Goal: Information Seeking & Learning: Learn about a topic

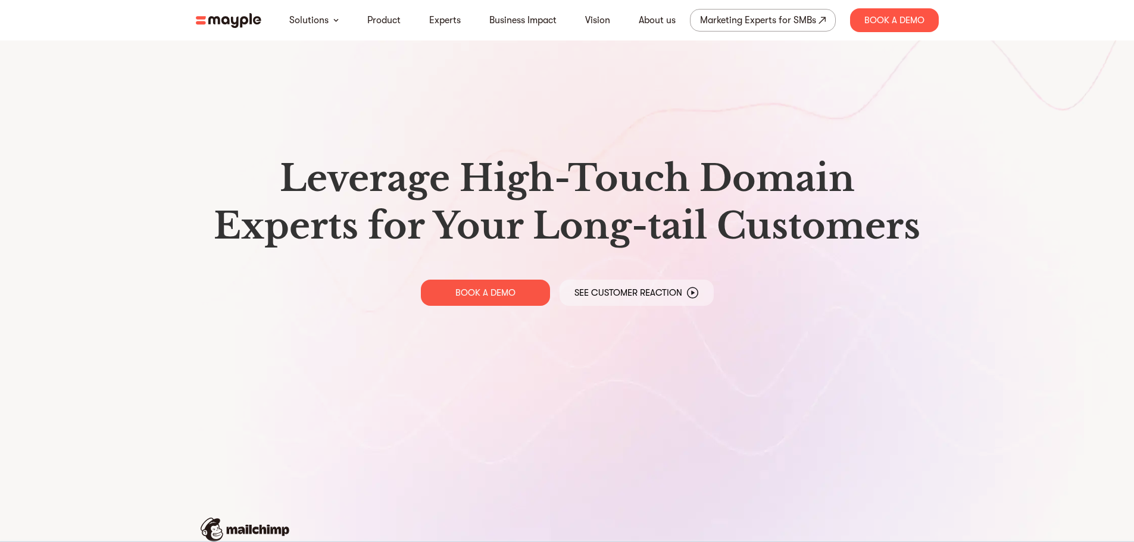
click at [243, 27] on img at bounding box center [228, 20] width 65 height 15
click at [679, 297] on p "See Customer Reaction" at bounding box center [629, 293] width 108 height 12
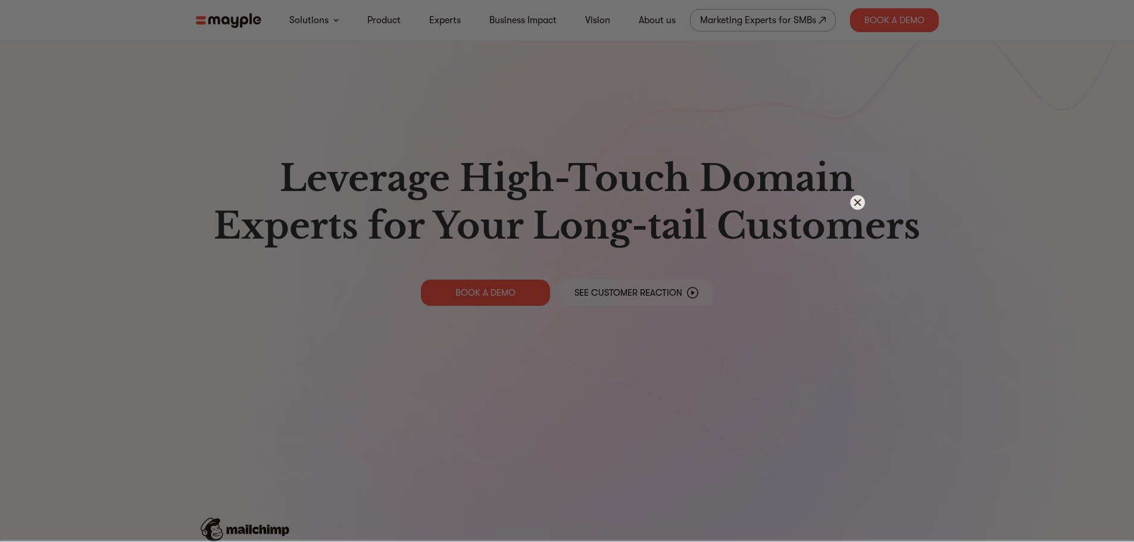
click at [851, 197] on img at bounding box center [857, 202] width 15 height 15
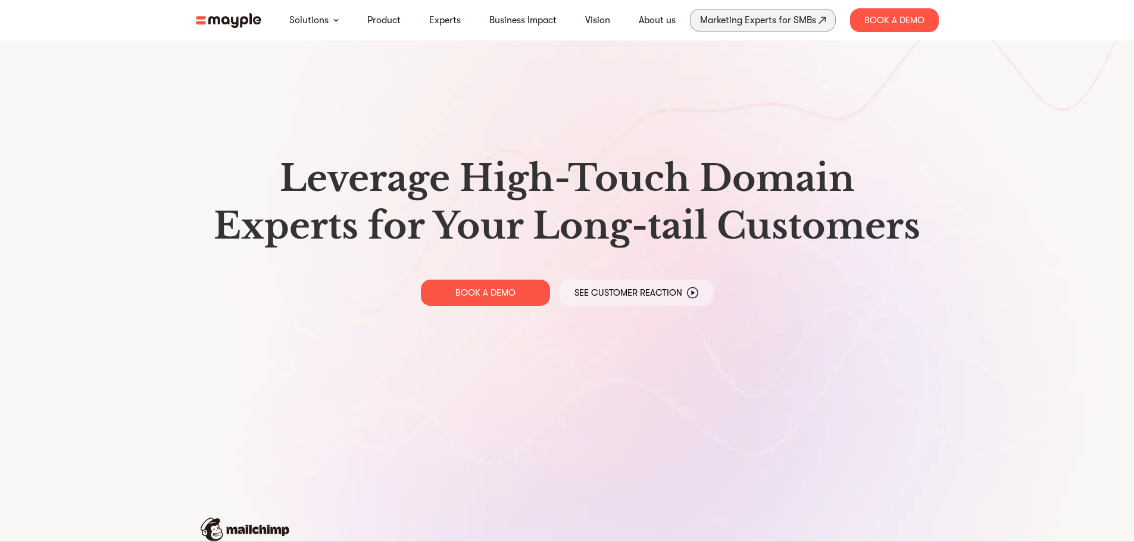
click at [776, 19] on div "Marketing Experts for SMBs" at bounding box center [758, 20] width 116 height 17
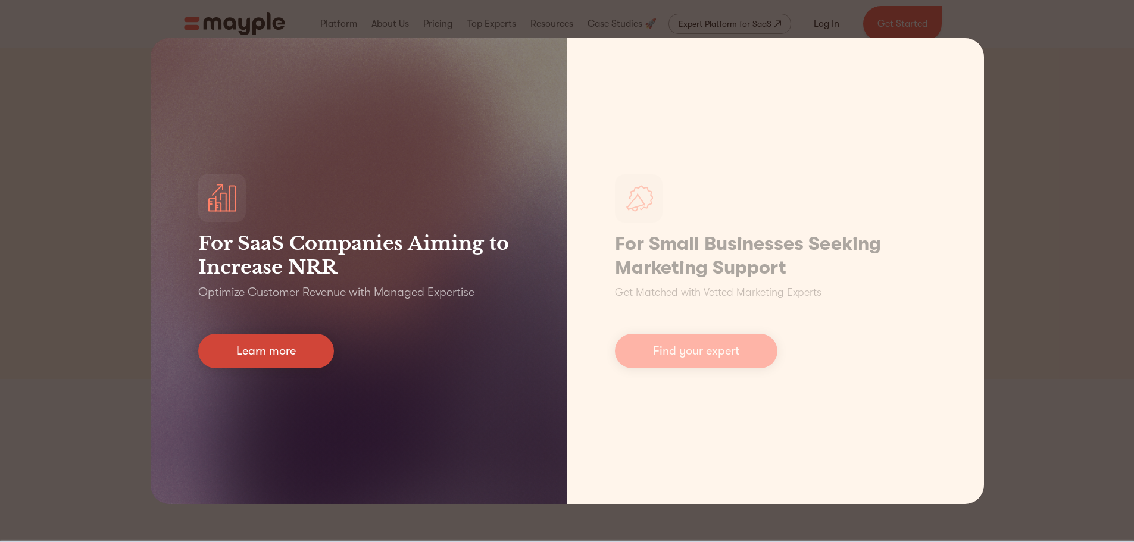
click at [296, 355] on link "Learn more" at bounding box center [266, 351] width 136 height 35
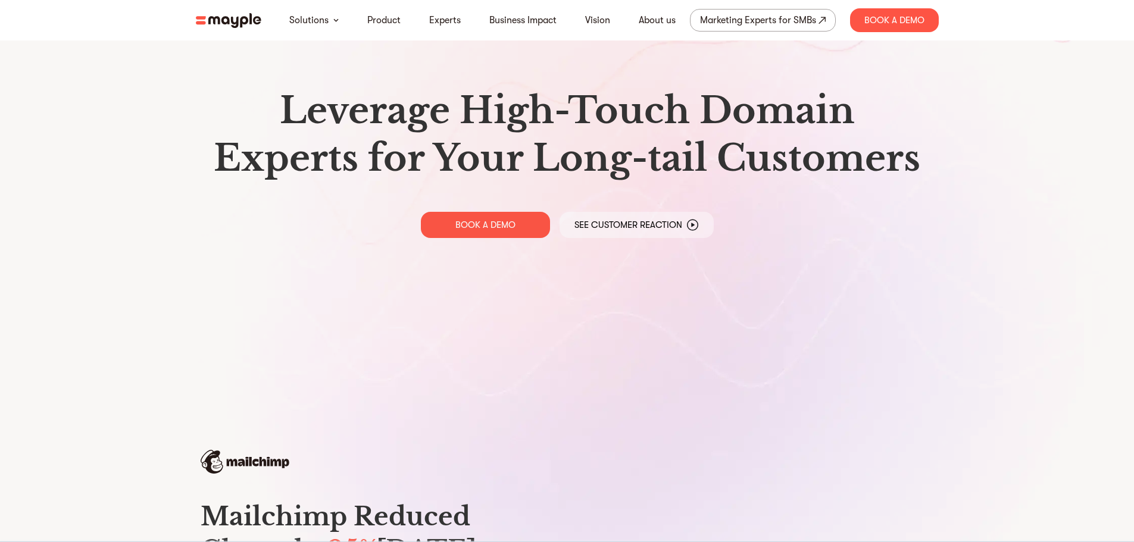
scroll to position [119, 0]
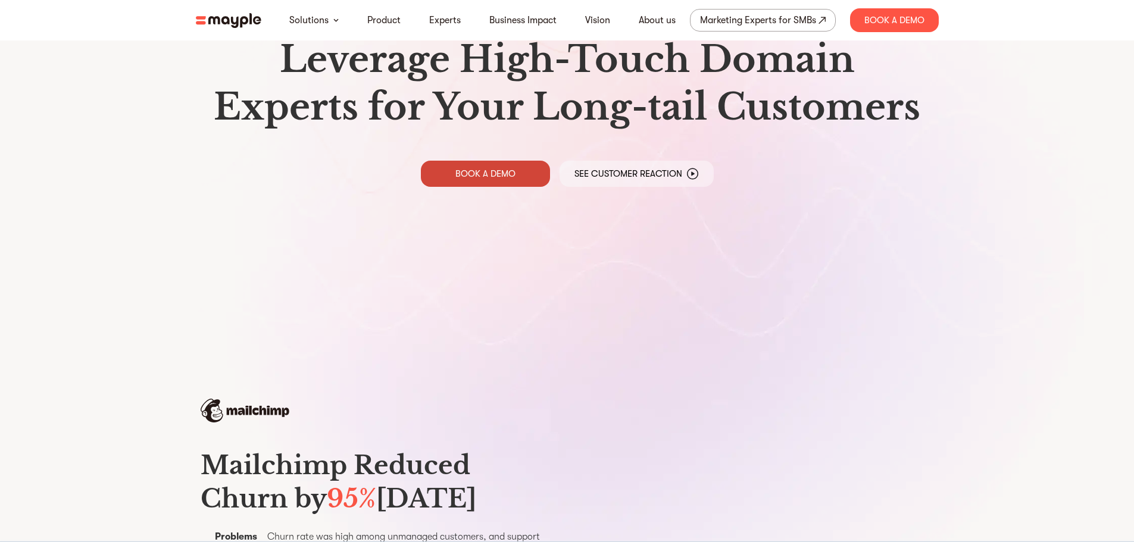
click at [470, 173] on p "BOOK A DEMO" at bounding box center [486, 174] width 60 height 12
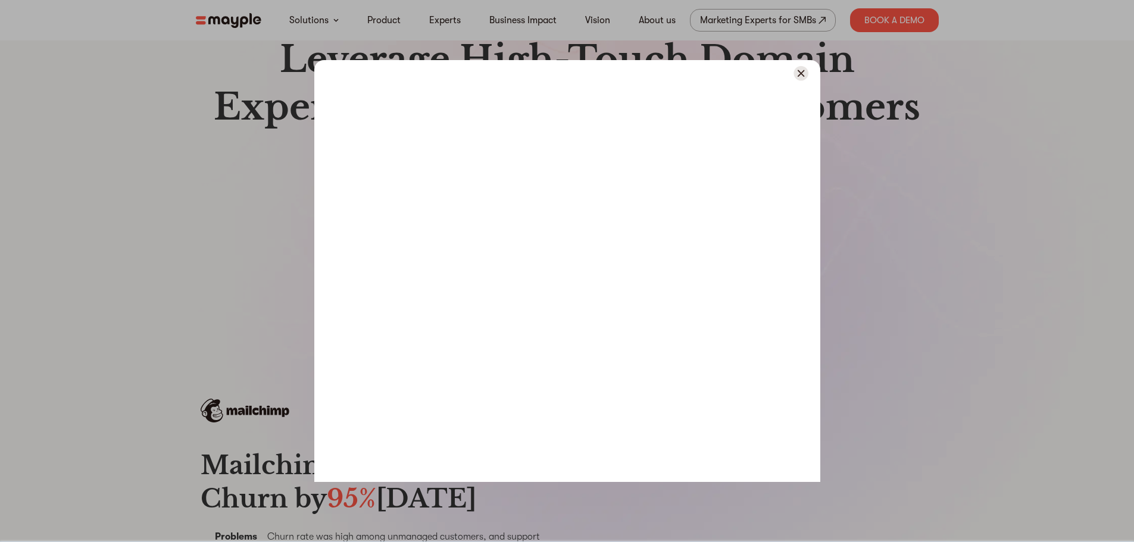
click at [803, 78] on img at bounding box center [801, 73] width 15 height 15
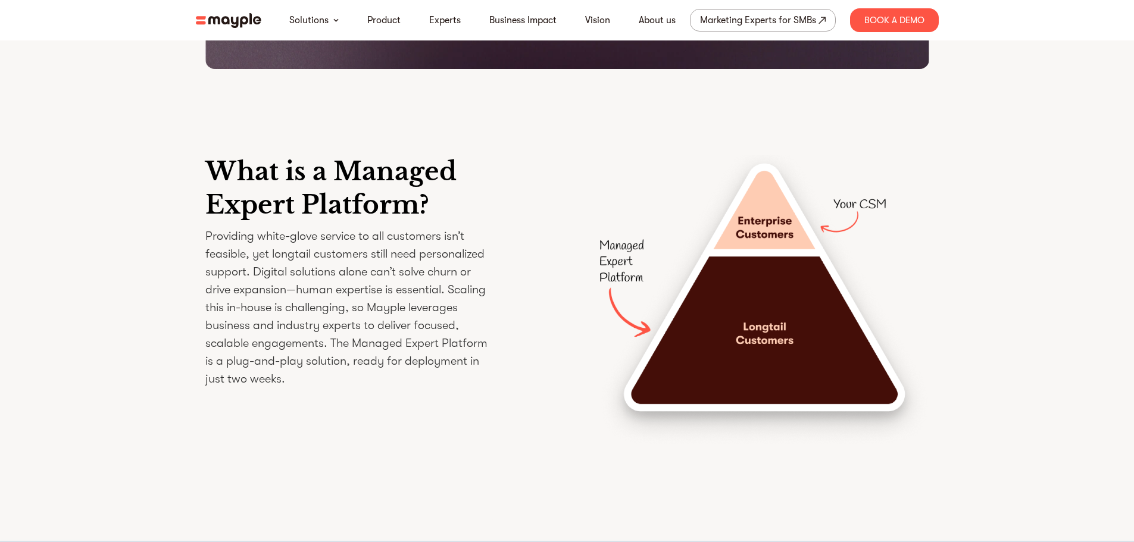
scroll to position [1727, 0]
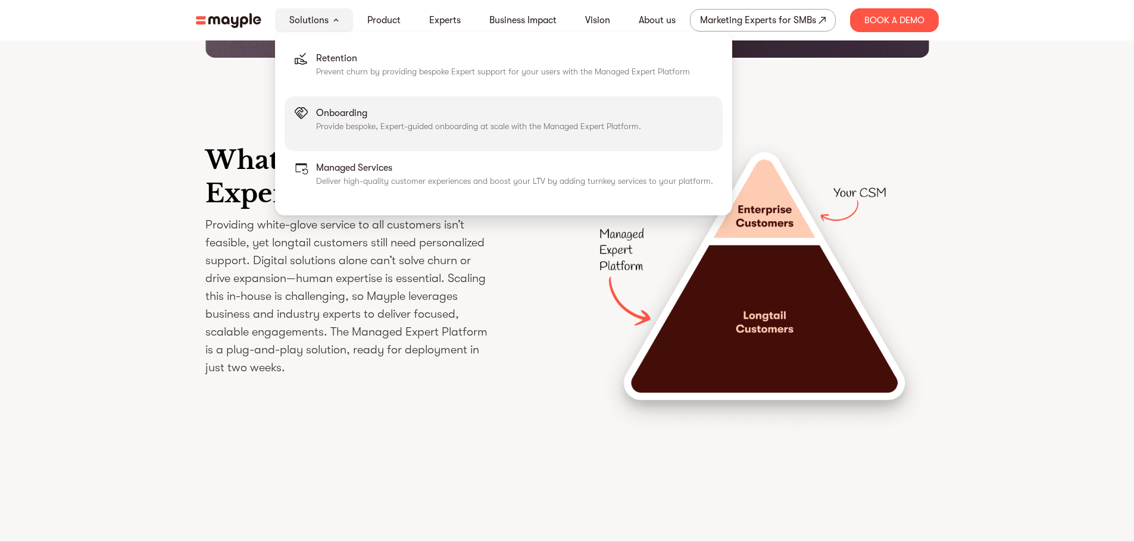
click at [454, 115] on p "Onboarding" at bounding box center [478, 113] width 325 height 14
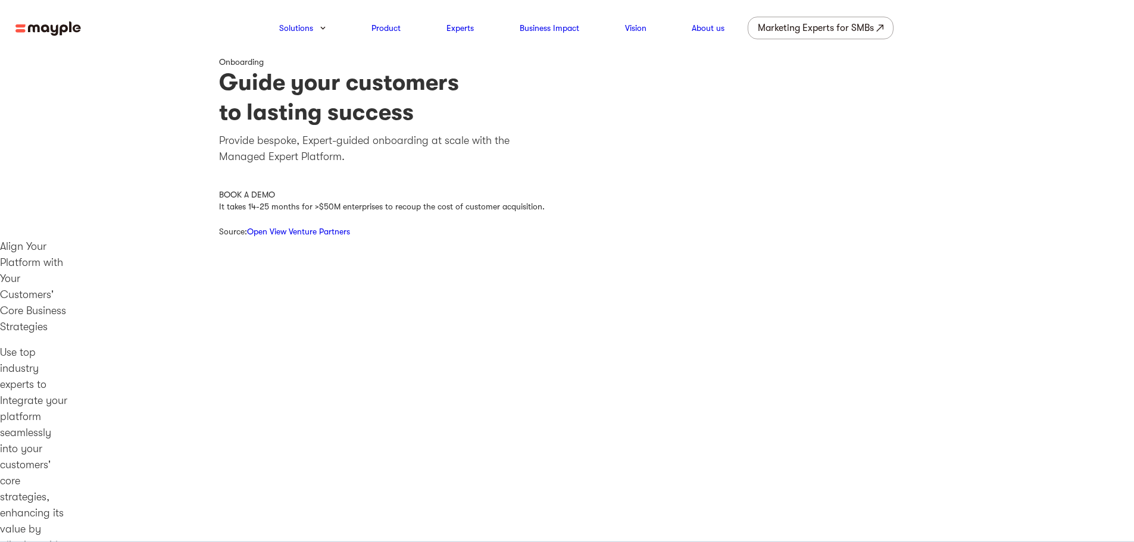
click at [55, 21] on img at bounding box center [47, 28] width 65 height 15
